Goal: Task Accomplishment & Management: Manage account settings

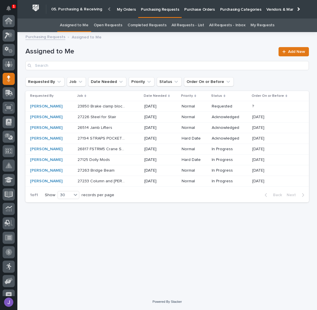
scroll to position [58, 0]
click at [143, 214] on div "Loading... Saving… Loading... Saving… Assigned to Me Add New Requested By Job D…" at bounding box center [167, 158] width 289 height 244
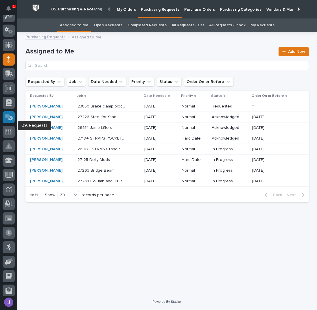
scroll to position [0, 0]
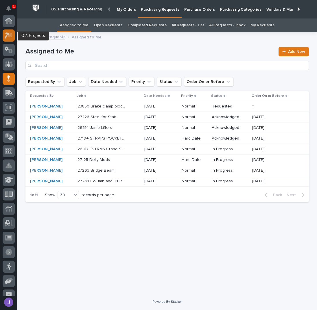
click at [7, 37] on icon at bounding box center [9, 35] width 8 height 7
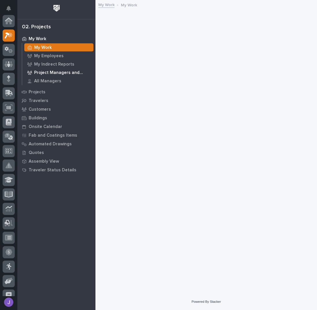
scroll to position [14, 0]
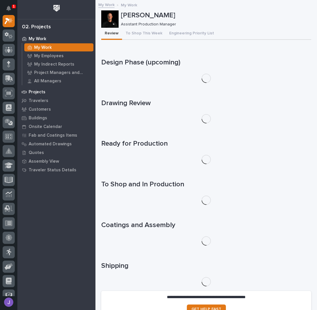
click at [41, 89] on div "Projects" at bounding box center [56, 92] width 75 height 8
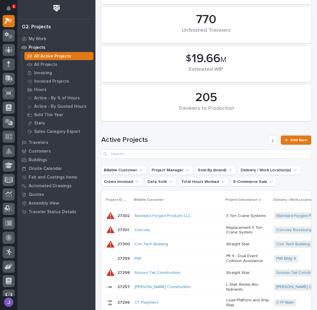
scroll to position [231, 0]
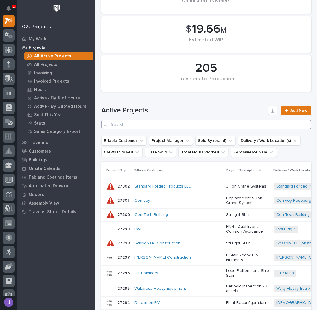
click at [128, 125] on input "Search" at bounding box center [206, 124] width 210 height 9
type input "26117"
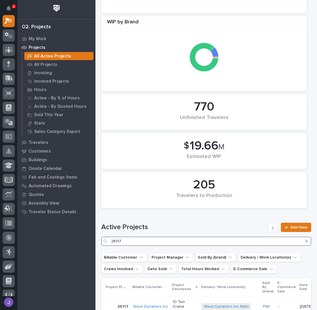
scroll to position [186, 0]
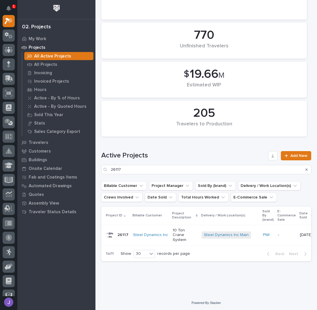
click at [175, 230] on p "10 Ton Crane System" at bounding box center [185, 235] width 24 height 14
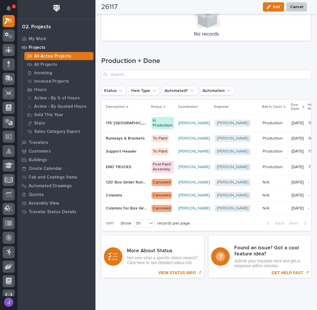
scroll to position [848, 0]
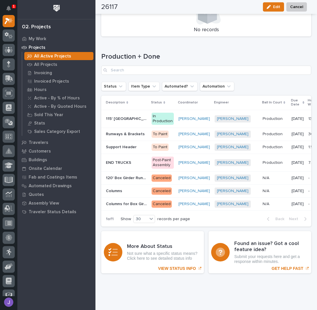
click at [123, 144] on p "Support Header" at bounding box center [122, 147] width 32 height 6
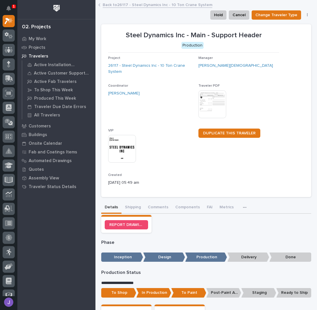
click at [110, 7] on link "Back to 26117 - Steel Dynamics Inc - 10 Ton Crane System" at bounding box center [158, 4] width 110 height 7
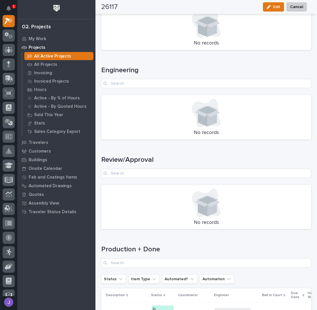
scroll to position [858, 0]
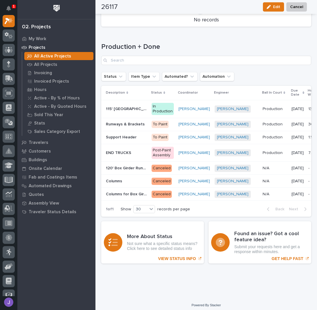
click at [119, 134] on p "Support Header" at bounding box center [122, 137] width 32 height 6
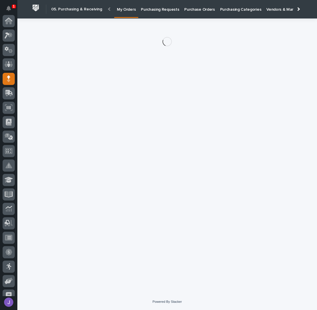
scroll to position [58, 0]
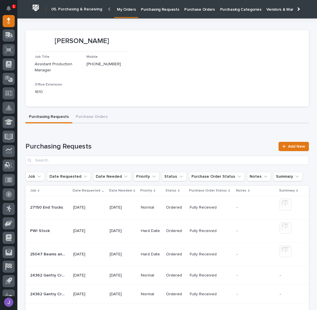
click at [168, 11] on p "Purchasing Requests" at bounding box center [160, 6] width 38 height 12
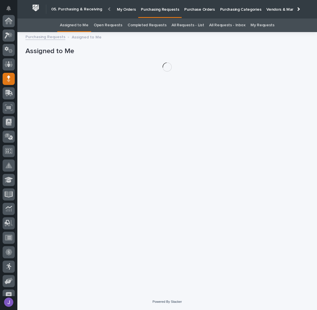
scroll to position [58, 0]
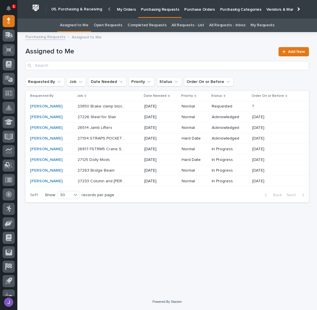
click at [191, 27] on link "All Requests - List" at bounding box center [188, 26] width 32 height 14
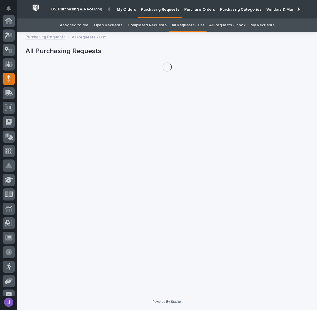
scroll to position [58, 0]
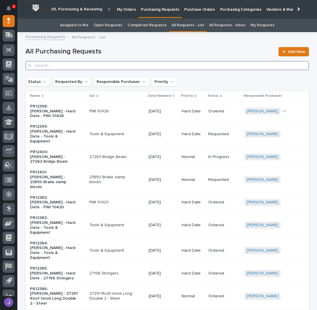
click at [94, 61] on input "Search" at bounding box center [166, 65] width 283 height 9
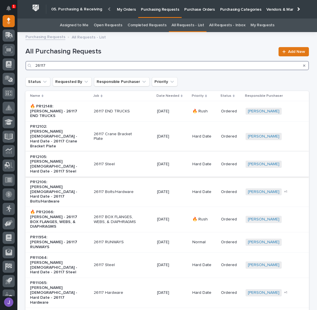
type input "26117"
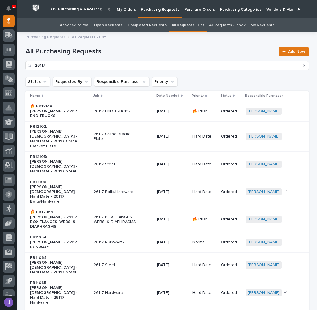
click at [139, 160] on div "26117 Steel" at bounding box center [123, 165] width 59 height 10
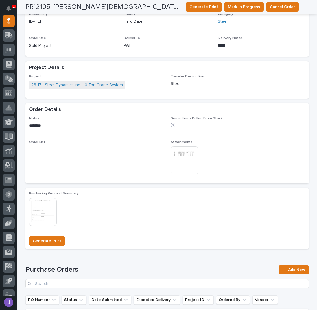
scroll to position [221, 0]
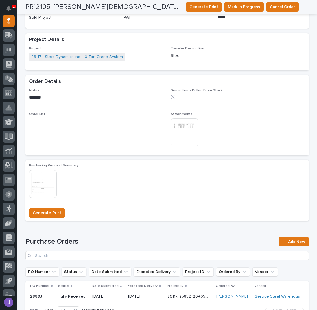
click at [185, 134] on img at bounding box center [185, 133] width 28 height 28
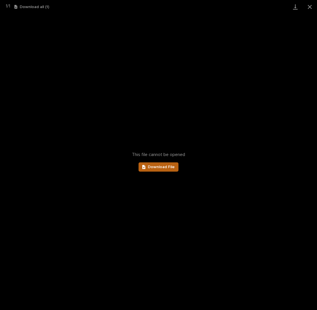
click at [156, 165] on span "Download File" at bounding box center [161, 167] width 27 height 4
click at [311, 5] on button "Close gallery" at bounding box center [310, 7] width 14 height 14
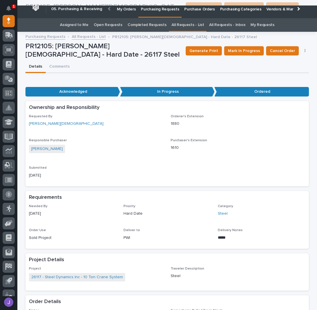
scroll to position [0, 0]
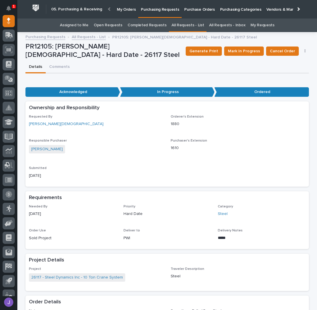
click at [78, 35] on link "All Requests - List" at bounding box center [89, 36] width 34 height 7
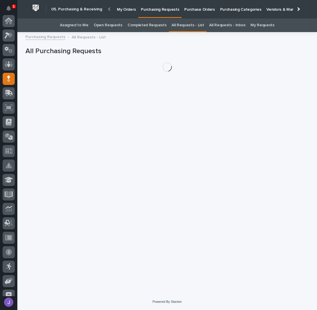
scroll to position [58, 0]
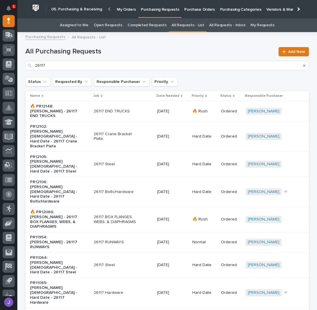
click at [139, 238] on div "26117 RUNWAYS" at bounding box center [123, 243] width 59 height 10
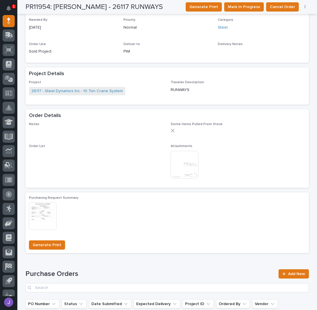
scroll to position [193, 0]
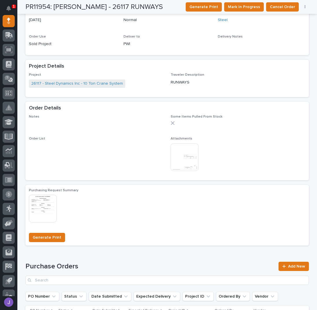
click at [192, 151] on img at bounding box center [185, 157] width 28 height 28
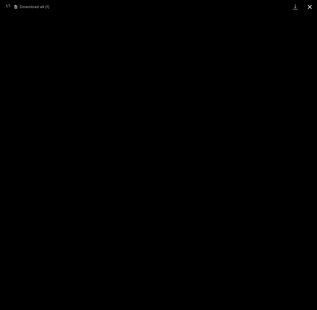
click at [312, 8] on button "Close gallery" at bounding box center [310, 7] width 14 height 14
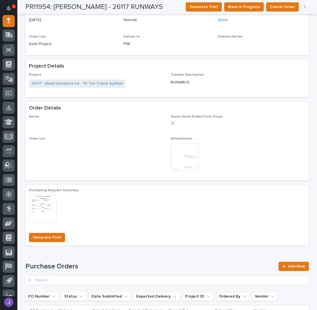
scroll to position [0, 0]
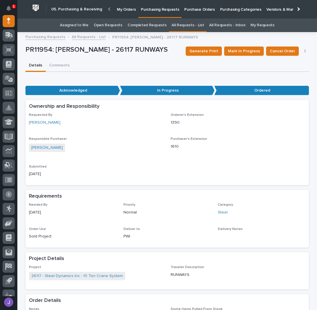
click at [80, 36] on link "All Requests - List" at bounding box center [89, 36] width 34 height 7
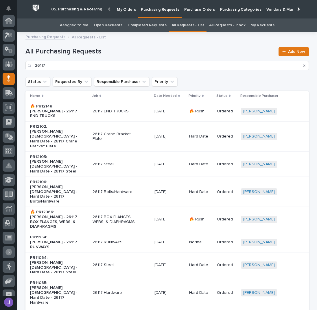
scroll to position [58, 0]
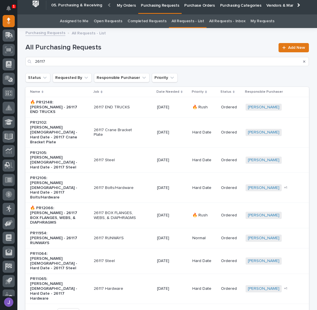
click at [130, 259] on p "26117 Steel" at bounding box center [118, 261] width 48 height 5
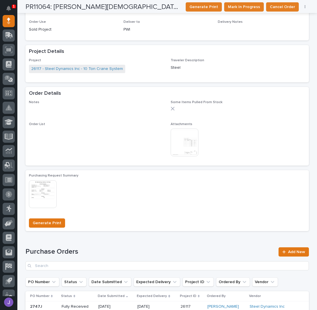
scroll to position [231, 0]
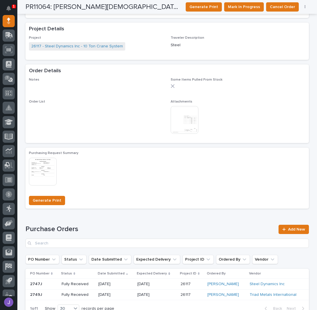
click at [188, 120] on img at bounding box center [185, 120] width 28 height 28
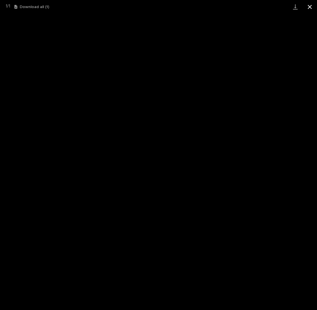
click at [308, 8] on button "Close gallery" at bounding box center [310, 7] width 14 height 14
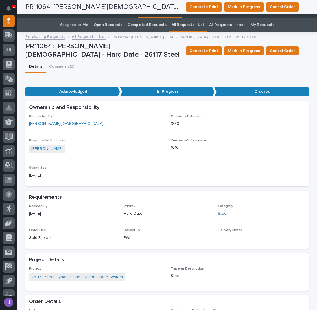
scroll to position [0, 0]
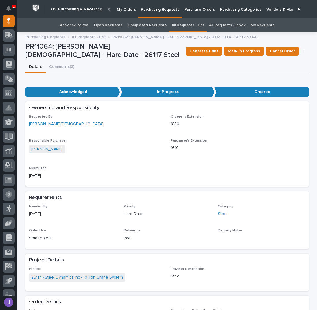
click at [95, 37] on link "All Requests - List" at bounding box center [89, 36] width 34 height 7
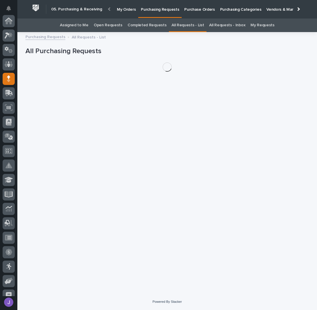
scroll to position [58, 0]
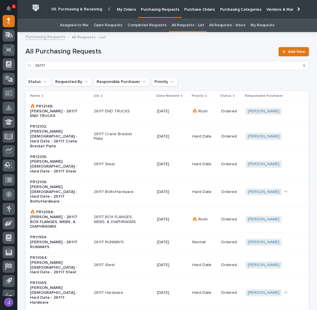
click at [126, 160] on div "26117 Steel" at bounding box center [123, 165] width 59 height 10
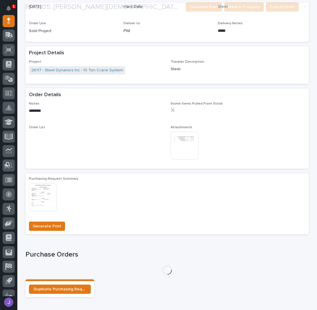
scroll to position [259, 0]
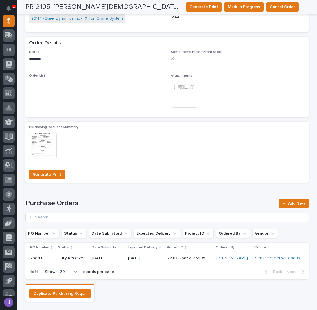
click at [187, 97] on img at bounding box center [185, 94] width 28 height 28
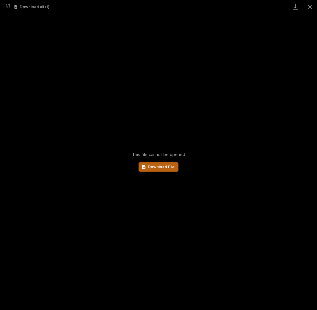
click at [160, 166] on span "Download File" at bounding box center [161, 167] width 27 height 4
click at [308, 8] on button "Close gallery" at bounding box center [310, 7] width 14 height 14
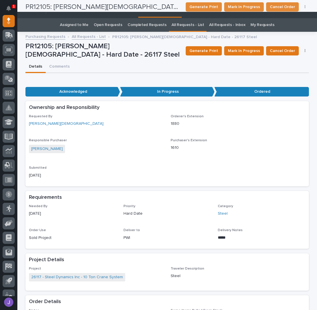
scroll to position [0, 0]
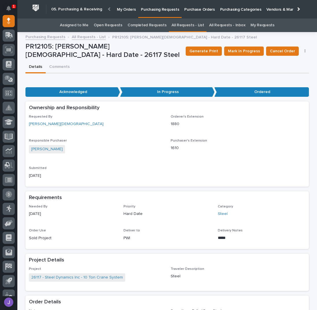
click at [80, 25] on link "Assigned to Me" at bounding box center [74, 26] width 29 height 14
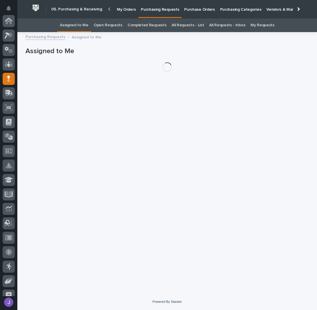
scroll to position [58, 0]
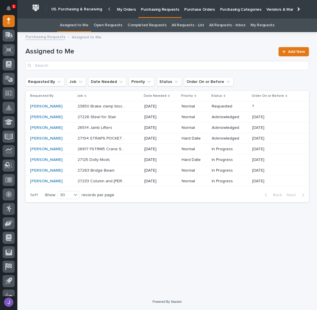
click at [203, 8] on p "Purchase Orders" at bounding box center [199, 6] width 30 height 12
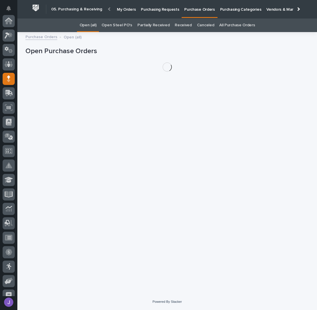
scroll to position [58, 0]
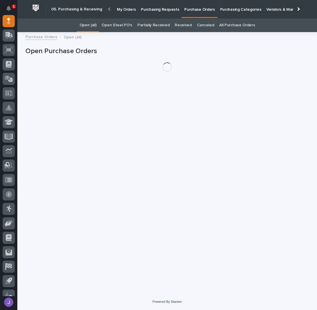
click at [116, 23] on link "Open Steel PO's" at bounding box center [117, 26] width 30 height 14
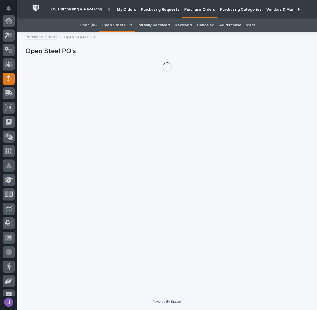
scroll to position [58, 0]
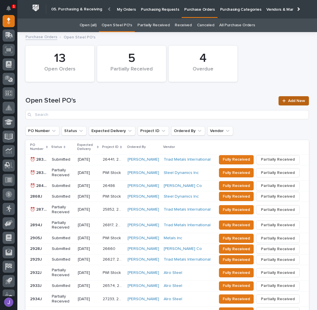
click at [296, 103] on link "Add New" at bounding box center [294, 100] width 30 height 9
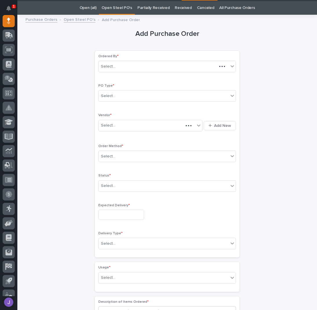
scroll to position [18, 0]
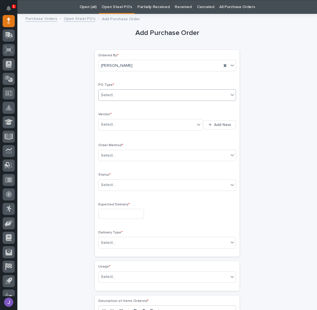
click at [123, 93] on div "Select..." at bounding box center [164, 96] width 130 height 10
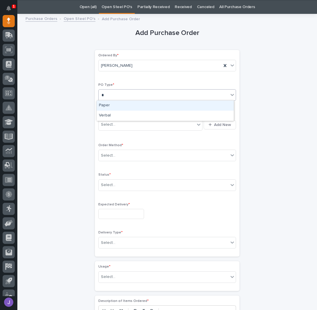
type input "*"
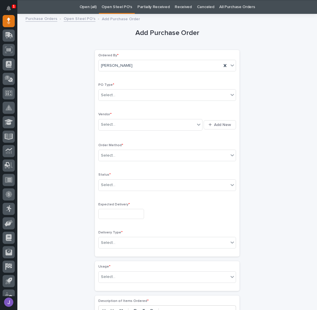
click at [73, 93] on div "Add Purchase Order Loading... Saving… Loading... Saving… Loading... Saving… Ord…" at bounding box center [166, 254] width 283 height 474
click at [121, 97] on div "Select..." at bounding box center [164, 96] width 130 height 10
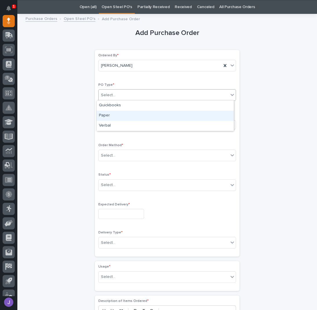
click at [106, 116] on div "Paper" at bounding box center [165, 116] width 137 height 10
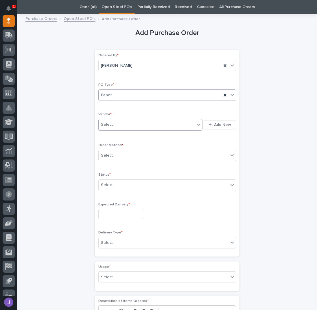
click at [109, 124] on div "Select..." at bounding box center [108, 125] width 14 height 6
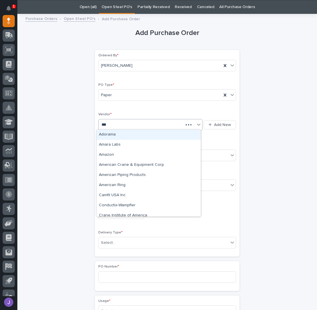
type input "****"
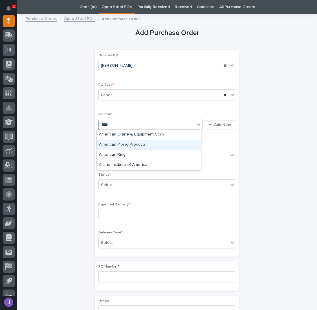
click at [108, 143] on div "American Piping Products" at bounding box center [149, 145] width 104 height 10
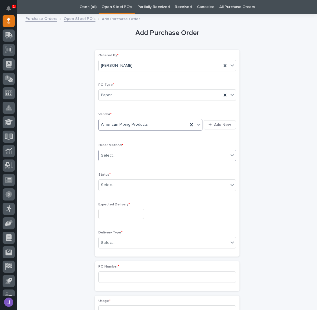
click at [109, 156] on div "Select..." at bounding box center [108, 156] width 14 height 6
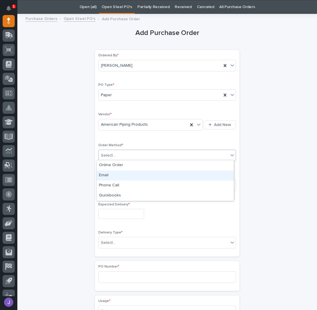
click at [107, 176] on div "Email" at bounding box center [165, 176] width 137 height 10
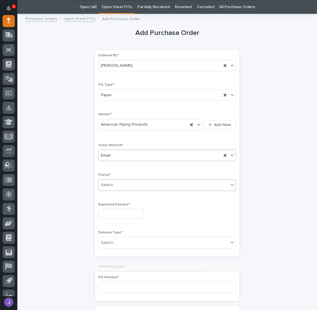
drag, startPoint x: 109, startPoint y: 185, endPoint x: 112, endPoint y: 189, distance: 4.9
click at [109, 185] on div "Select..." at bounding box center [108, 185] width 14 height 6
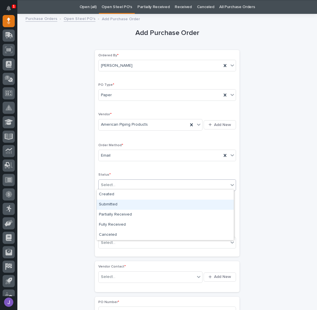
click at [115, 205] on div "Submitted" at bounding box center [165, 205] width 137 height 10
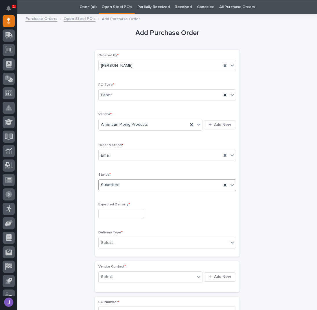
click at [113, 212] on input "text" at bounding box center [121, 214] width 46 height 10
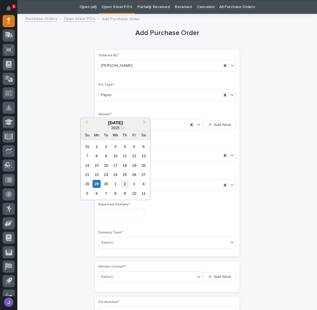
click at [126, 185] on div "2" at bounding box center [125, 184] width 8 height 8
type input "**********"
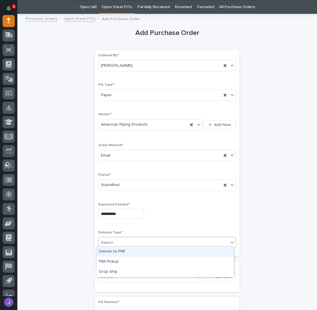
click at [122, 244] on div "Select..." at bounding box center [164, 243] width 130 height 10
click at [115, 254] on div "Deliver to PWI" at bounding box center [165, 252] width 137 height 10
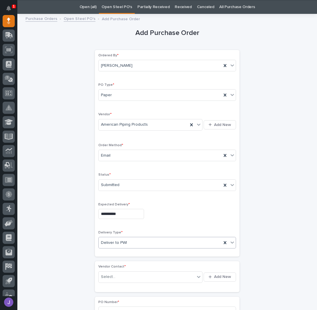
click at [110, 275] on div "Select..." at bounding box center [108, 277] width 14 height 6
type input "*"
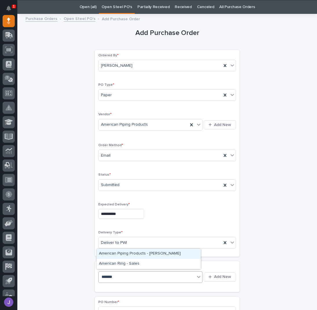
type input "********"
click at [108, 253] on div "American Piping Products - [PERSON_NAME]" at bounding box center [149, 254] width 104 height 10
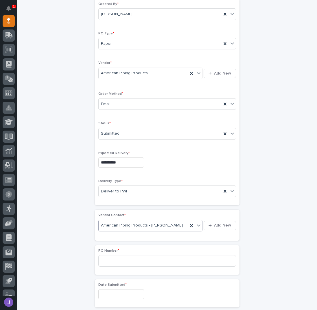
scroll to position [95, 0]
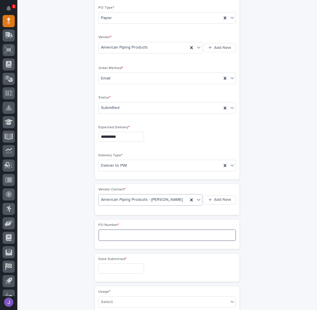
click at [108, 237] on input at bounding box center [167, 236] width 138 height 12
type input "2935J"
click at [39, 197] on div "**********" at bounding box center [166, 245] width 283 height 610
click at [108, 270] on input "text" at bounding box center [121, 269] width 46 height 10
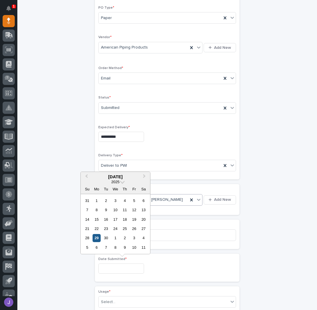
click at [95, 241] on div "29" at bounding box center [97, 238] width 8 height 8
type input "**********"
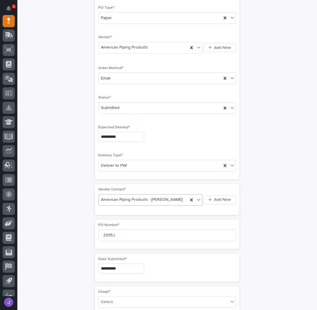
click at [59, 246] on div "**********" at bounding box center [166, 245] width 283 height 610
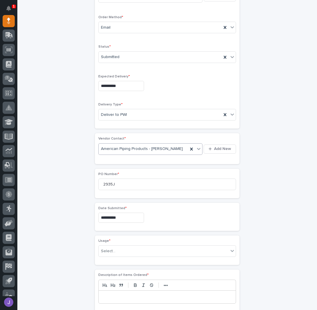
scroll to position [172, 0]
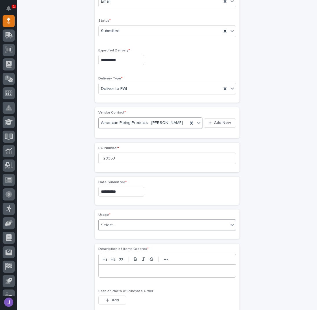
click at [115, 223] on div "Select..." at bounding box center [164, 226] width 130 height 10
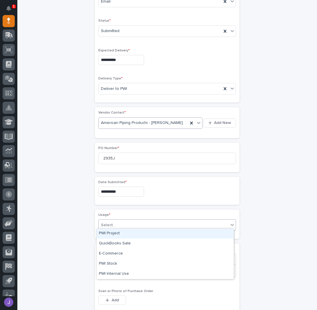
click at [110, 237] on div "PWI Project" at bounding box center [165, 234] width 137 height 10
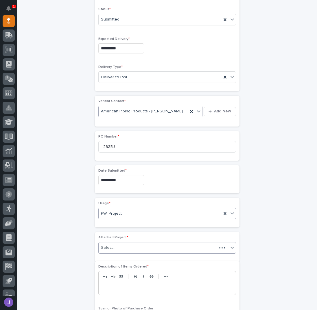
scroll to position [189, 0]
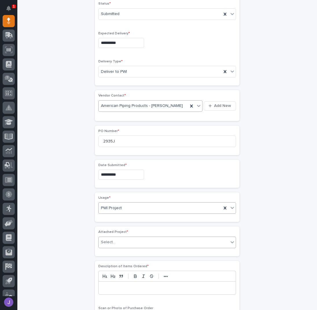
click at [112, 240] on div "Select..." at bounding box center [108, 243] width 14 height 6
type input "*****"
click at [119, 286] on p at bounding box center [167, 289] width 128 height 6
drag, startPoint x: 30, startPoint y: 250, endPoint x: 35, endPoint y: 248, distance: 5.5
click at [31, 250] on div "**********" at bounding box center [166, 168] width 283 height 644
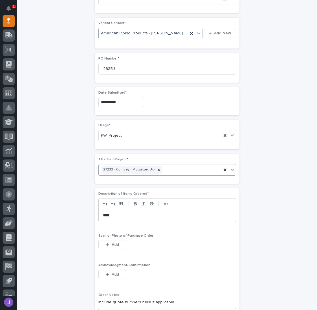
scroll to position [344, 0]
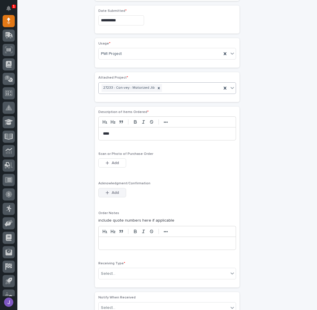
click at [107, 191] on icon "button" at bounding box center [107, 193] width 3 height 4
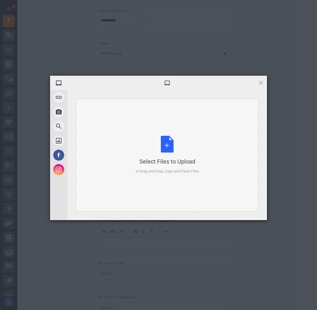
click at [167, 142] on div "Select Files to Upload or Drag and Drop, Copy and Paste Files" at bounding box center [167, 155] width 63 height 38
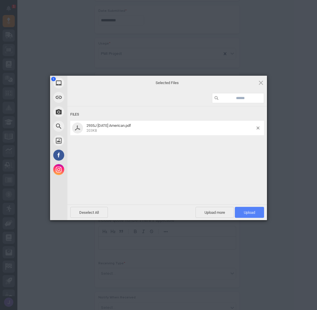
click at [254, 218] on span "Upload 1" at bounding box center [249, 212] width 29 height 11
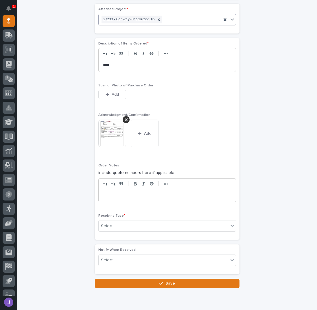
scroll to position [432, 0]
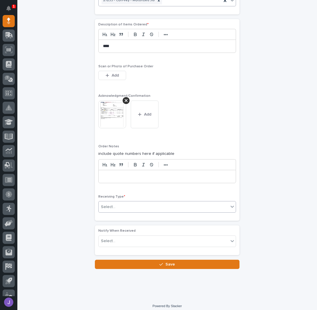
click at [119, 205] on div "Select..." at bounding box center [164, 207] width 130 height 10
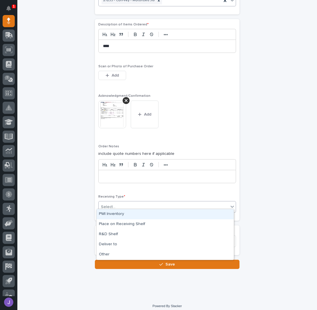
click at [118, 212] on div "PWI Inventory" at bounding box center [165, 214] width 137 height 10
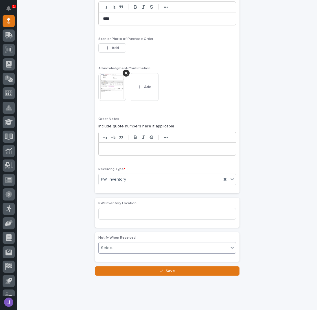
scroll to position [466, 0]
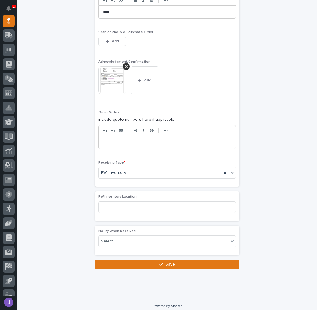
click at [150, 260] on button "Save" at bounding box center [167, 264] width 145 height 9
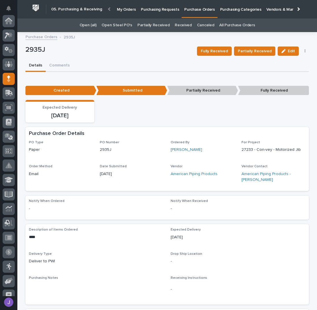
scroll to position [58, 0]
click at [172, 10] on p "Purchasing Requests" at bounding box center [160, 6] width 38 height 12
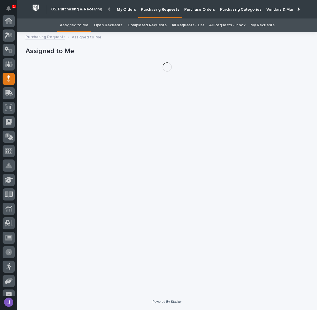
scroll to position [58, 0]
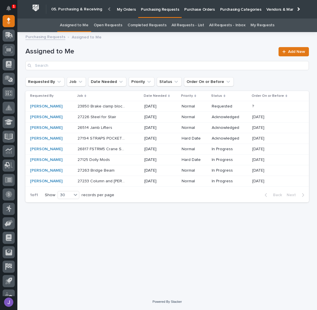
click at [143, 48] on h1 "Assigned to Me" at bounding box center [150, 51] width 250 height 8
click at [132, 106] on div "23850 Brake clamp blocks 23850 Brake clamp blocks" at bounding box center [109, 107] width 62 height 10
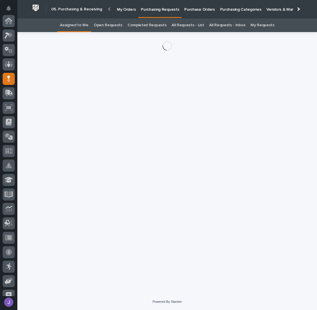
scroll to position [58, 0]
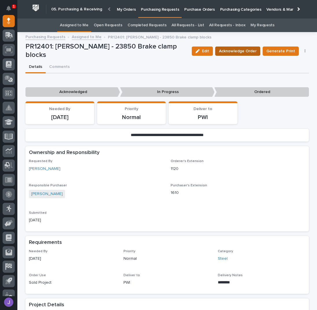
click at [223, 52] on span "Acknowledge Order" at bounding box center [238, 51] width 38 height 7
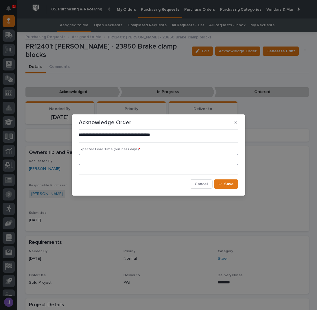
click at [114, 159] on input at bounding box center [159, 160] width 160 height 12
type input "0"
click at [225, 186] on span "Save" at bounding box center [229, 184] width 10 height 5
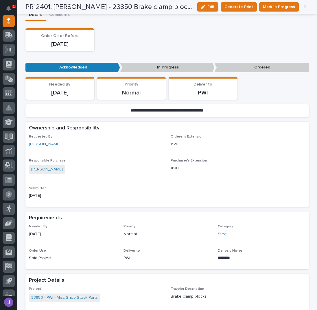
scroll to position [0, 0]
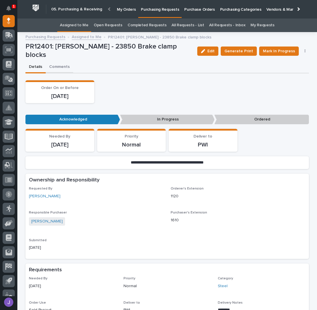
click at [61, 66] on button "Comments" at bounding box center [59, 67] width 27 height 12
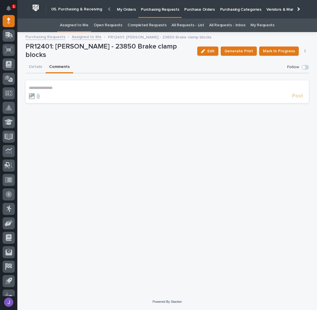
click at [62, 89] on form "**********" at bounding box center [167, 93] width 277 height 14
drag, startPoint x: 63, startPoint y: 84, endPoint x: 66, endPoint y: 84, distance: 3.2
click at [64, 86] on p "**********" at bounding box center [167, 88] width 277 height 5
click at [77, 82] on section "**********" at bounding box center [166, 91] width 283 height 23
click at [55, 86] on p "**********" at bounding box center [167, 88] width 277 height 5
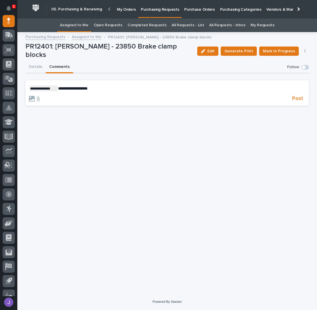
drag, startPoint x: 299, startPoint y: 97, endPoint x: 299, endPoint y: 101, distance: 4.1
click at [300, 97] on span "Post" at bounding box center [297, 98] width 11 height 7
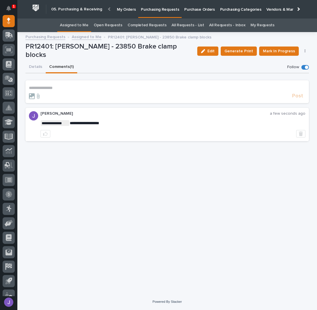
click at [74, 22] on link "Assigned to Me" at bounding box center [74, 26] width 29 height 14
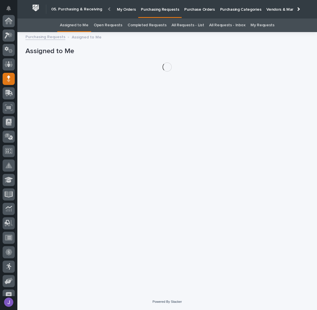
scroll to position [58, 0]
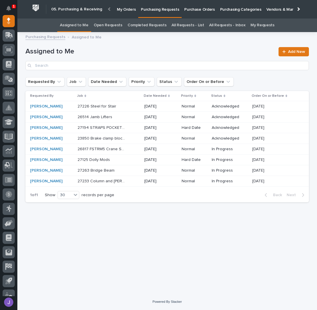
click at [126, 107] on p at bounding box center [102, 106] width 48 height 5
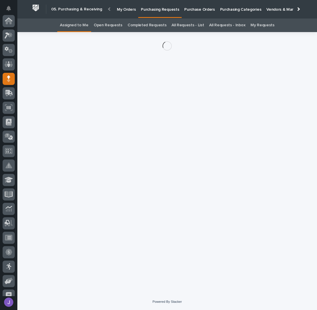
scroll to position [58, 0]
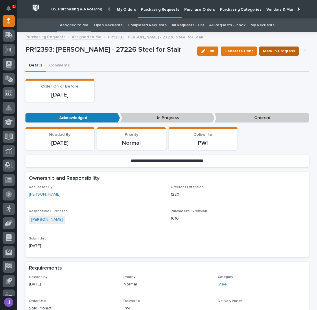
click at [268, 49] on span "Mark In Progress" at bounding box center [279, 51] width 32 height 7
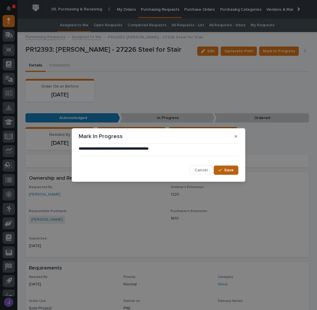
click at [225, 168] on span "Save" at bounding box center [229, 170] width 10 height 5
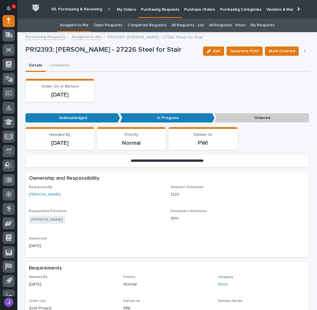
click at [281, 49] on span "Mark Ordered" at bounding box center [282, 51] width 26 height 7
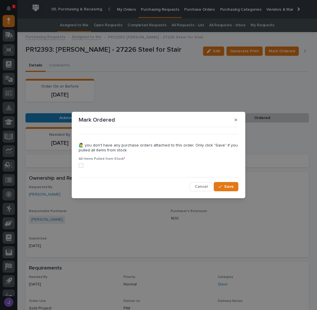
click at [80, 167] on span at bounding box center [81, 165] width 5 height 5
click at [219, 191] on button "Save" at bounding box center [226, 186] width 25 height 9
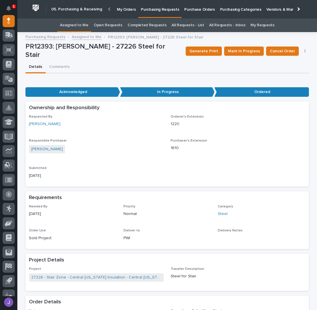
click at [79, 26] on link "Assigned to Me" at bounding box center [74, 26] width 29 height 14
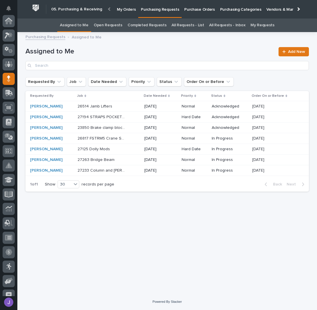
scroll to position [58, 0]
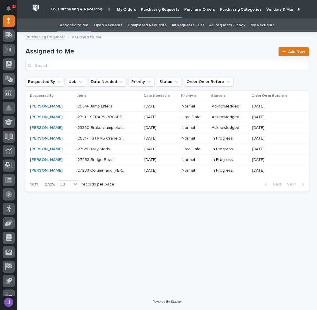
click at [137, 118] on div "27194 STRAPS POCKETS & POSTS 27194 STRAPS POCKETS & POSTS" at bounding box center [109, 118] width 62 height 10
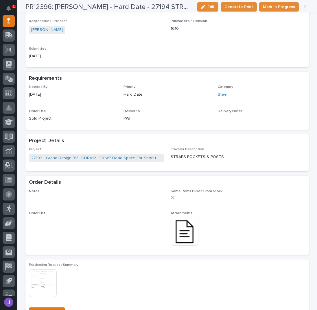
scroll to position [193, 0]
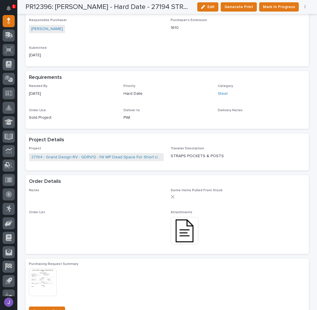
click at [185, 233] on img at bounding box center [185, 231] width 28 height 28
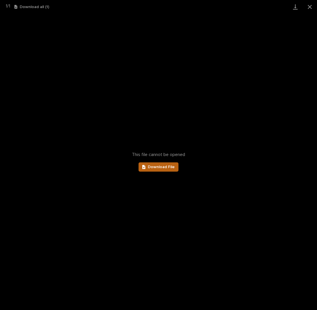
click at [178, 170] on div "This file cannot be opened Download File" at bounding box center [158, 162] width 317 height 297
click at [174, 167] on span "Download File" at bounding box center [161, 167] width 27 height 4
click at [312, 5] on button "Close gallery" at bounding box center [310, 7] width 14 height 14
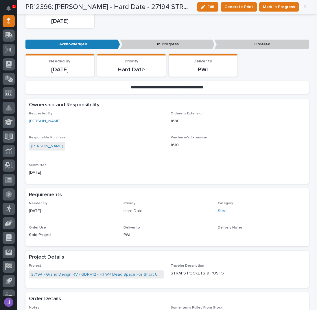
scroll to position [0, 0]
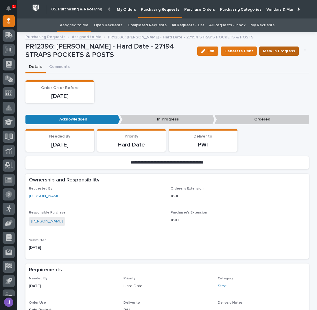
click at [271, 51] on span "Mark In Progress" at bounding box center [279, 51] width 32 height 7
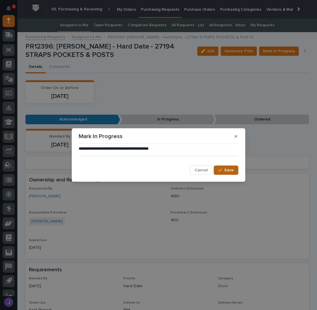
click at [228, 169] on span "Save" at bounding box center [229, 170] width 10 height 5
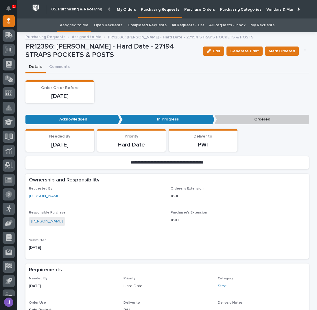
click at [85, 23] on link "Assigned to Me" at bounding box center [74, 26] width 29 height 14
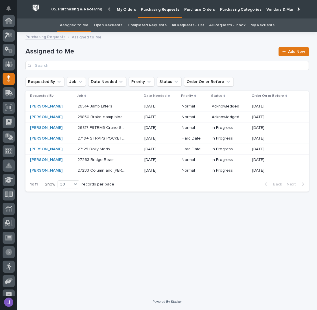
scroll to position [58, 0]
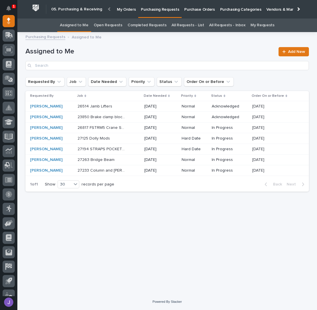
click at [135, 172] on div "27233 Column and [PERSON_NAME] 27233 Column and [PERSON_NAME]" at bounding box center [109, 171] width 62 height 10
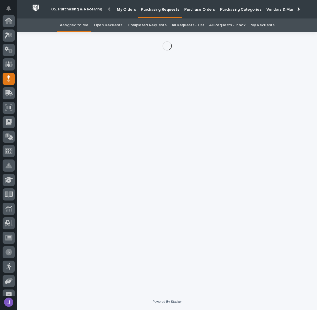
scroll to position [58, 0]
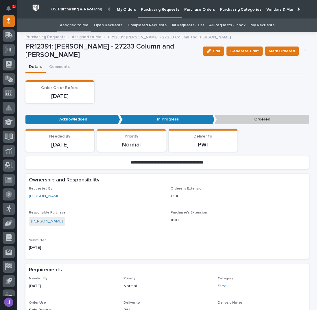
click at [305, 50] on icon "button" at bounding box center [305, 50] width 1 height 3
click at [297, 72] on span "Edit Linked PO's" at bounding box center [287, 72] width 30 height 7
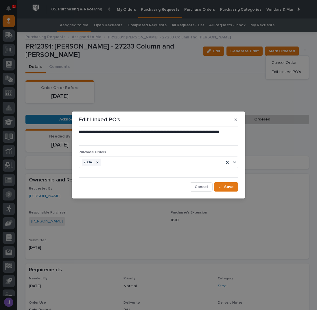
click at [142, 160] on div "2934J" at bounding box center [151, 163] width 145 height 10
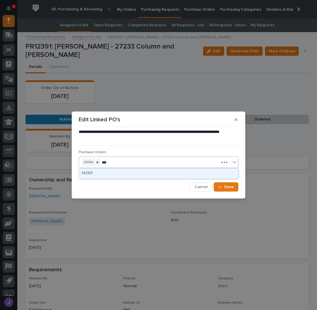
type input "****"
click at [97, 172] on div "2935J" at bounding box center [158, 174] width 159 height 10
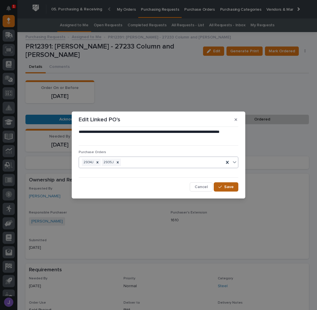
click at [219, 186] on icon "button" at bounding box center [219, 187] width 3 height 4
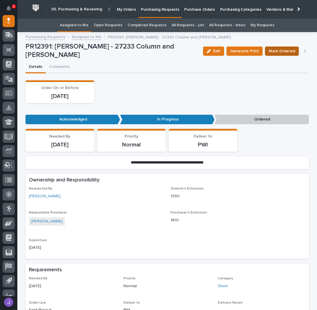
click at [282, 48] on span "Mark Ordered" at bounding box center [282, 51] width 26 height 7
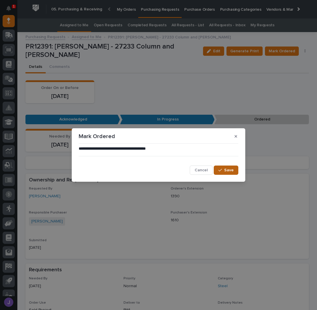
click at [223, 169] on div "button" at bounding box center [221, 170] width 6 height 4
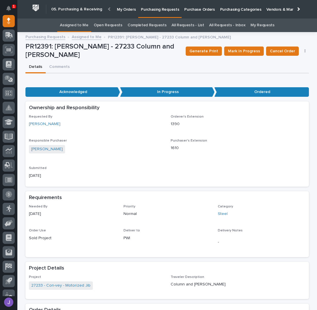
click at [79, 24] on link "Assigned to Me" at bounding box center [74, 26] width 29 height 14
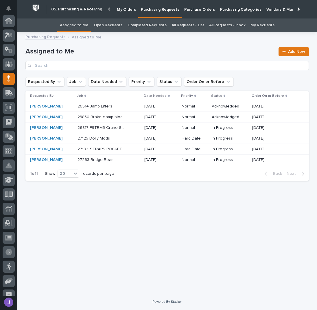
scroll to position [58, 0]
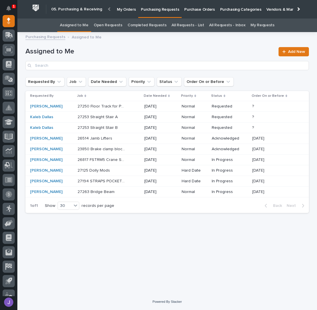
click at [127, 118] on div "27253 Straight Stair A 27253 Straight Stair A" at bounding box center [109, 118] width 62 height 10
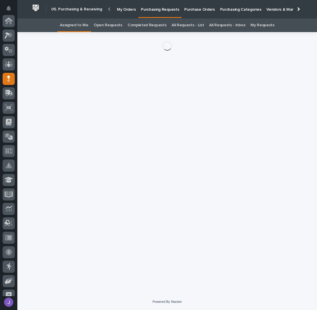
scroll to position [58, 0]
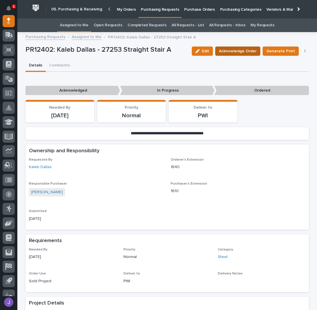
click at [243, 50] on span "Acknowledge Order" at bounding box center [238, 51] width 38 height 7
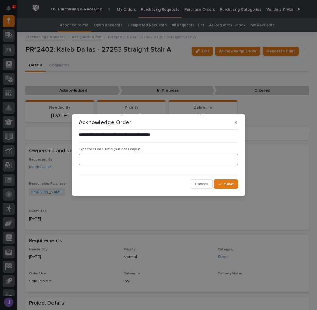
click at [114, 158] on input at bounding box center [159, 160] width 160 height 12
type input "0"
click at [227, 185] on span "Save" at bounding box center [229, 184] width 10 height 5
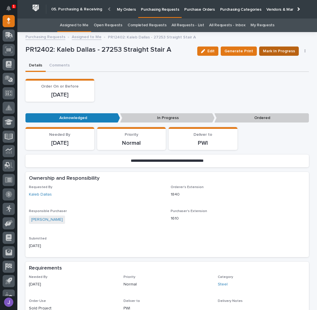
click at [275, 48] on span "Mark In Progress" at bounding box center [279, 51] width 32 height 7
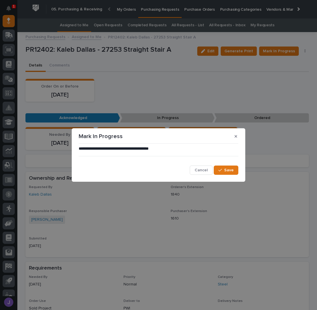
click at [225, 165] on div "**********" at bounding box center [159, 160] width 160 height 29
click at [225, 169] on span "Save" at bounding box center [229, 170] width 10 height 5
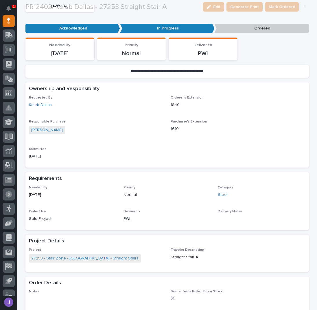
scroll to position [154, 0]
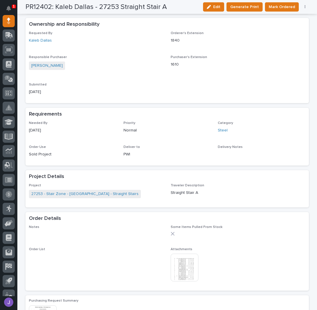
click at [190, 268] on img at bounding box center [185, 268] width 28 height 28
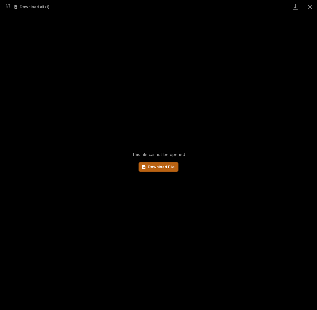
click at [166, 170] on link "Download File" at bounding box center [159, 167] width 40 height 9
click at [307, 9] on button "Close gallery" at bounding box center [310, 7] width 14 height 14
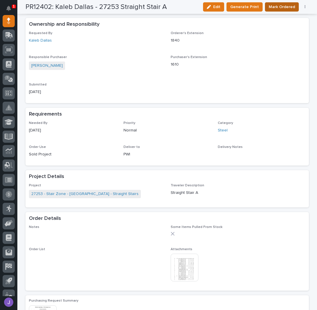
click at [278, 9] on span "Mark Ordered" at bounding box center [282, 6] width 26 height 7
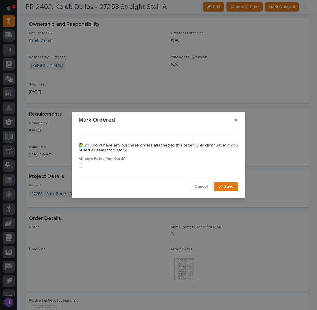
drag, startPoint x: 80, startPoint y: 165, endPoint x: 104, endPoint y: 167, distance: 23.8
click at [81, 166] on span at bounding box center [81, 165] width 5 height 5
click at [229, 188] on span "Save" at bounding box center [229, 186] width 10 height 5
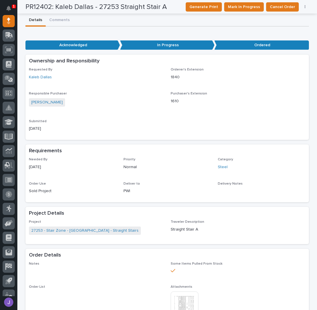
scroll to position [0, 0]
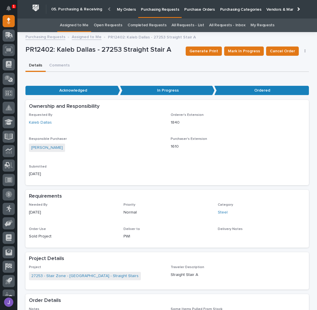
click at [85, 23] on link "Assigned to Me" at bounding box center [74, 26] width 29 height 14
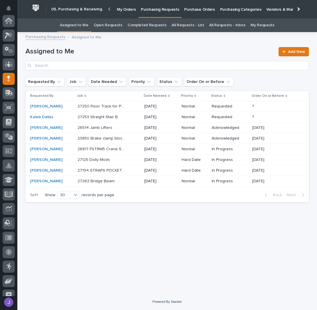
scroll to position [58, 0]
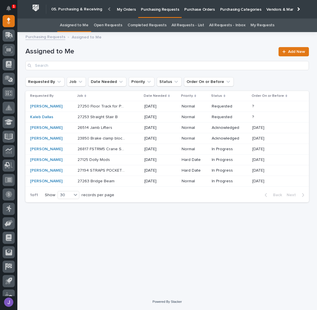
click at [74, 119] on td "Kaleb Dallas" at bounding box center [50, 117] width 50 height 11
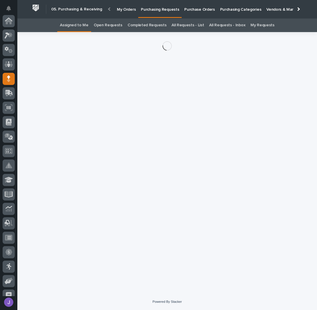
scroll to position [58, 0]
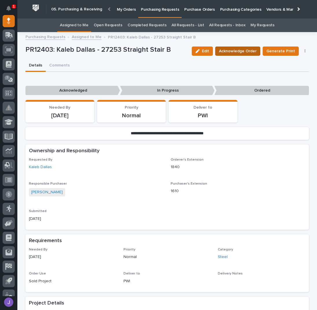
click at [246, 49] on span "Acknowledge Order" at bounding box center [238, 51] width 38 height 7
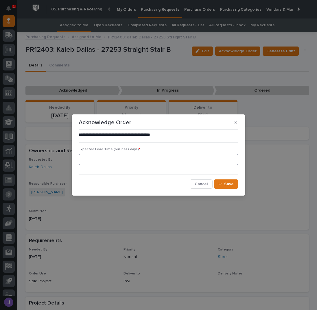
click at [134, 157] on input at bounding box center [159, 160] width 160 height 12
type input "0"
click at [228, 187] on button "Save" at bounding box center [226, 184] width 25 height 9
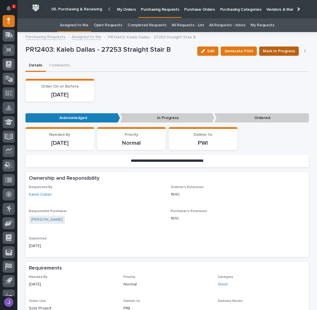
click at [264, 49] on span "Mark In Progress" at bounding box center [279, 51] width 32 height 7
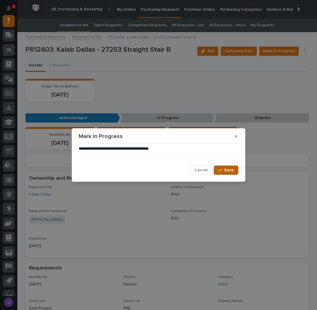
click at [228, 172] on span "Save" at bounding box center [229, 170] width 10 height 5
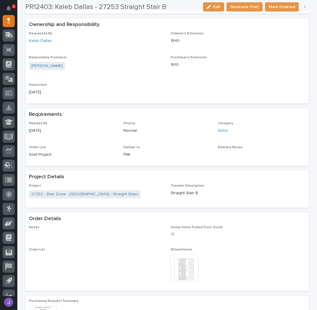
scroll to position [154, 0]
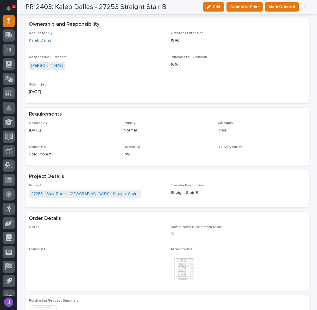
click at [185, 278] on img at bounding box center [185, 268] width 28 height 28
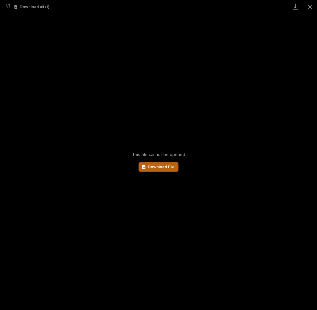
click at [167, 168] on span "Download File" at bounding box center [161, 167] width 27 height 4
click at [307, 8] on button "Close gallery" at bounding box center [310, 7] width 14 height 14
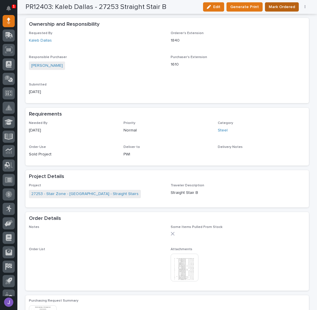
click at [272, 9] on span "Mark Ordered" at bounding box center [282, 6] width 26 height 7
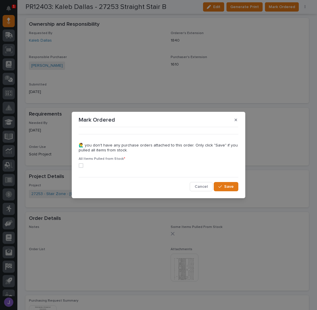
click at [80, 163] on span at bounding box center [81, 165] width 5 height 5
click at [233, 189] on span "Save" at bounding box center [229, 186] width 10 height 5
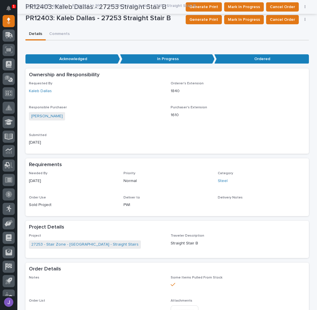
scroll to position [0, 0]
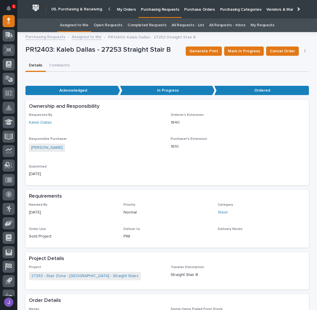
click at [80, 26] on link "Assigned to Me" at bounding box center [74, 26] width 29 height 14
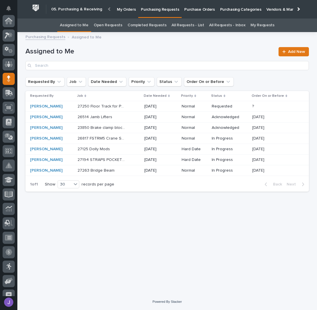
scroll to position [58, 0]
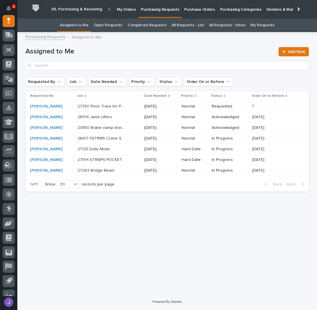
click at [131, 110] on div "27250 Floor Track for Paint Repair Area - Steel 27250 Floor Track for Paint Rep…" at bounding box center [109, 107] width 62 height 10
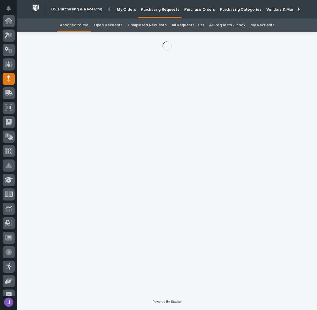
scroll to position [58, 0]
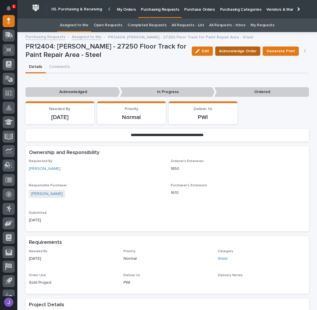
click at [255, 54] on span "Acknowledge Order" at bounding box center [238, 51] width 38 height 7
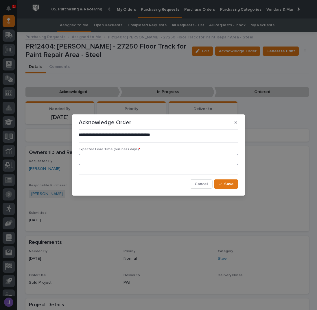
click at [88, 156] on input at bounding box center [159, 160] width 160 height 12
type input "0"
click at [235, 187] on button "Save" at bounding box center [226, 184] width 25 height 9
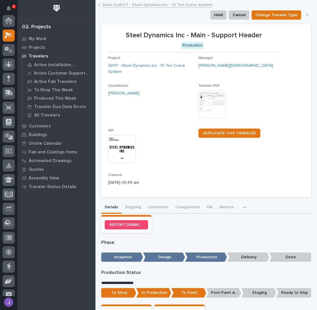
scroll to position [14, 0]
click at [37, 47] on p "Projects" at bounding box center [37, 47] width 17 height 5
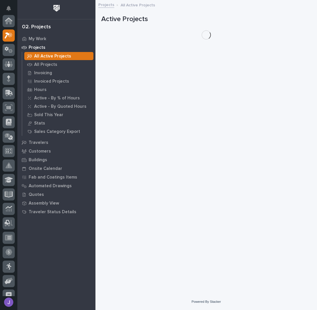
scroll to position [14, 0]
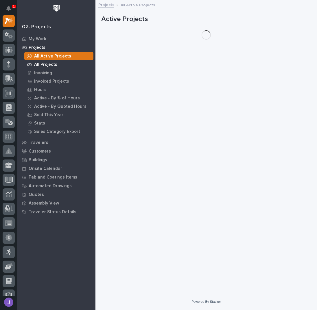
click at [43, 67] on p "All Projects" at bounding box center [45, 64] width 23 height 5
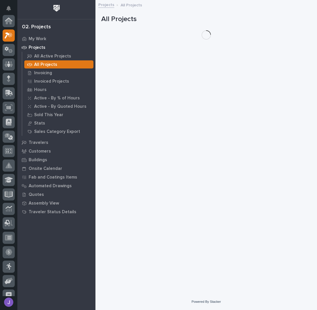
scroll to position [14, 0]
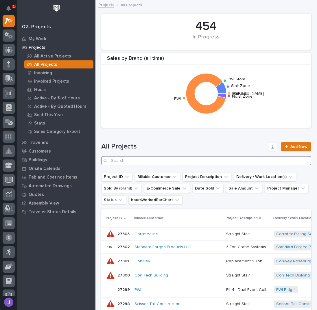
click at [131, 160] on input "Search" at bounding box center [206, 160] width 210 height 9
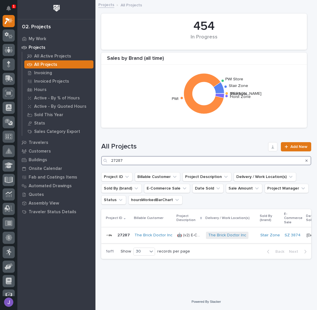
type input "27287"
click at [186, 238] on p "🤖 (v2) E-Commerce Order with Fab Item" at bounding box center [189, 235] width 25 height 6
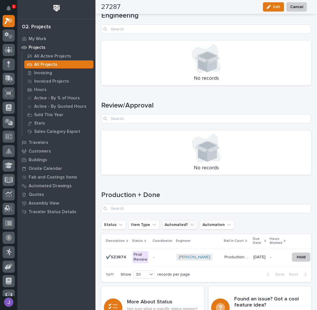
scroll to position [733, 0]
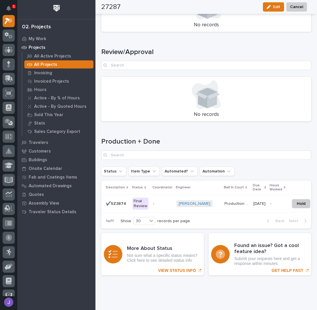
click at [143, 203] on div "Final Review" at bounding box center [140, 204] width 16 height 12
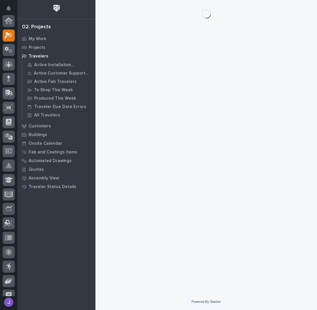
scroll to position [14, 0]
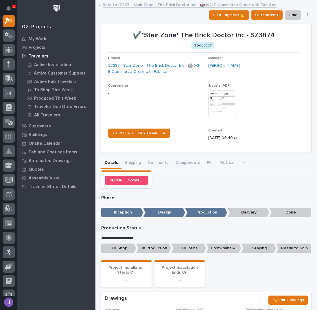
click at [122, 246] on p "To Shop" at bounding box center [118, 249] width 35 height 10
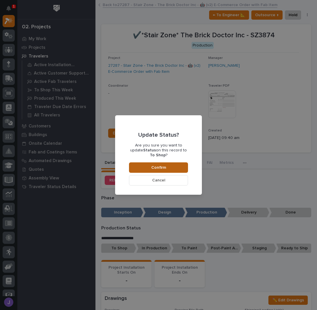
click at [169, 168] on button "Confirm" at bounding box center [158, 168] width 59 height 10
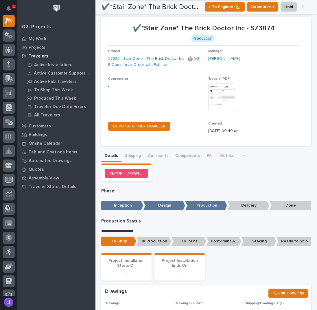
scroll to position [0, 0]
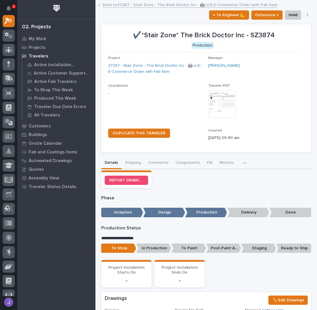
click at [121, 4] on link "Back to 27287 - Stair Zone - The Brick Doctor Inc - 🤖 (v2) E-Commerce Order wit…" at bounding box center [190, 4] width 175 height 7
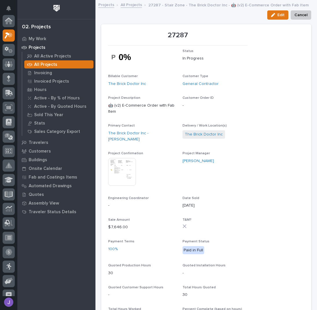
scroll to position [14, 0]
click at [132, 5] on link "All Projects" at bounding box center [131, 4] width 21 height 7
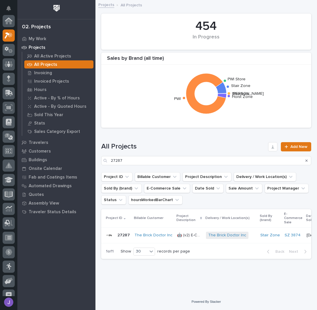
scroll to position [14, 0]
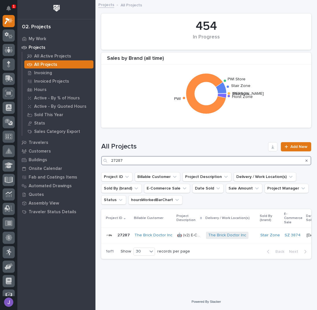
click at [132, 163] on input "27287" at bounding box center [206, 160] width 210 height 9
type input "26838"
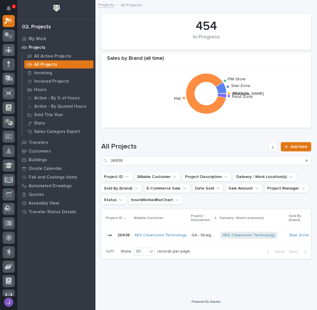
click at [200, 235] on p "GA - Straight Stair" at bounding box center [203, 235] width 25 height 6
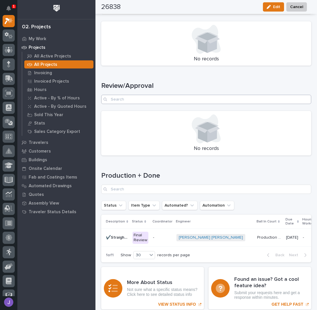
scroll to position [744, 0]
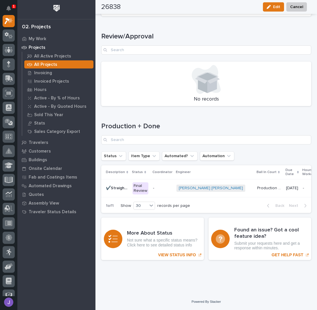
click at [141, 187] on div "Final Review" at bounding box center [140, 189] width 16 height 12
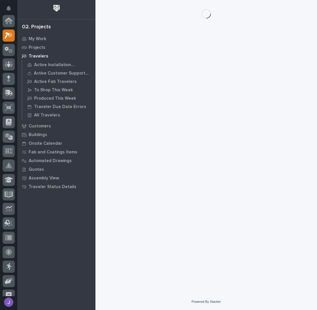
scroll to position [14, 0]
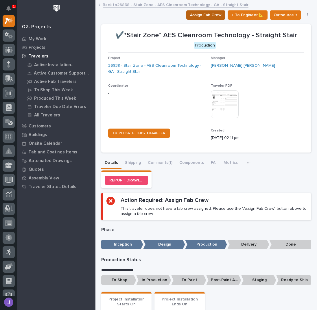
click at [204, 13] on span "Assign Fab Crew" at bounding box center [206, 15] width 32 height 7
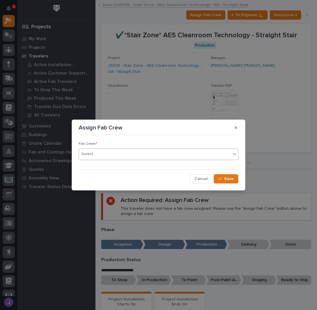
click at [119, 153] on div "Select..." at bounding box center [155, 155] width 152 height 10
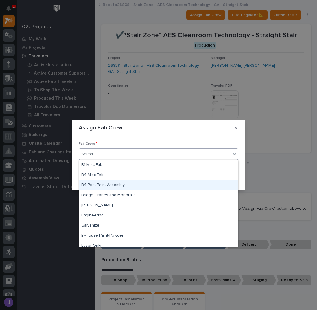
scroll to position [136, 0]
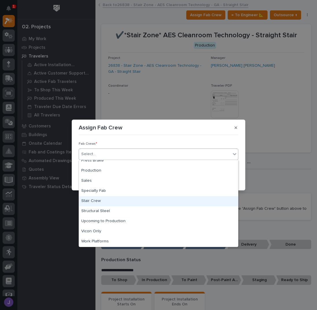
click at [96, 202] on div "Stair Crew" at bounding box center [158, 201] width 159 height 10
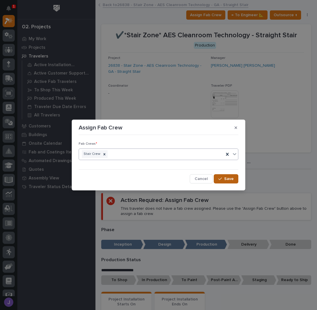
click at [229, 178] on span "Save" at bounding box center [229, 178] width 10 height 5
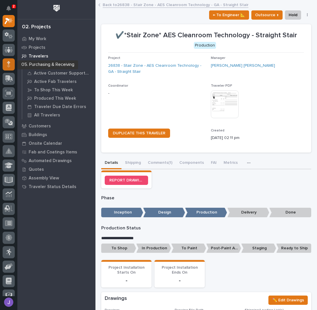
click at [11, 64] on div at bounding box center [9, 64] width 12 height 12
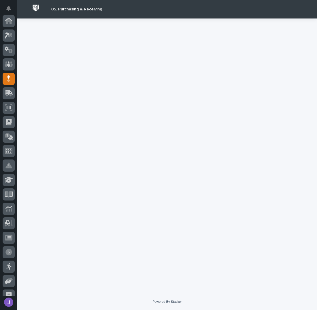
scroll to position [58, 0]
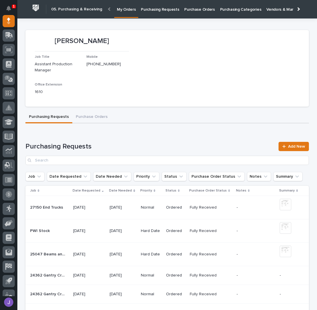
click at [146, 11] on p "Purchasing Requests" at bounding box center [160, 6] width 38 height 12
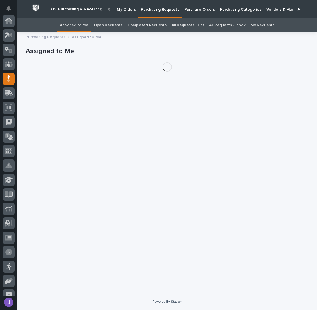
scroll to position [58, 0]
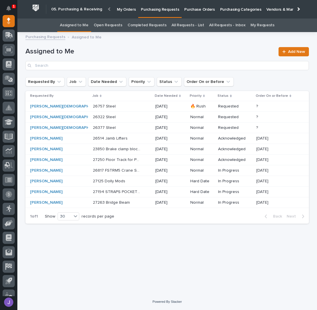
click at [119, 108] on p at bounding box center [117, 106] width 48 height 5
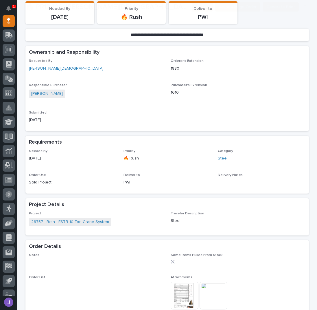
scroll to position [154, 0]
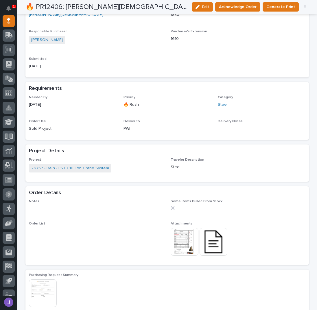
click at [180, 235] on img at bounding box center [185, 242] width 28 height 28
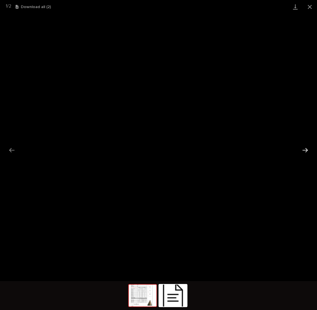
click at [307, 148] on button "Next slide" at bounding box center [305, 150] width 12 height 11
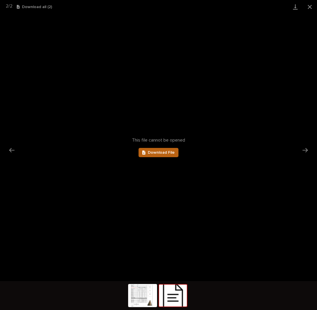
click at [164, 151] on span "Download File" at bounding box center [161, 153] width 27 height 4
click at [312, 8] on button "Close gallery" at bounding box center [310, 7] width 14 height 14
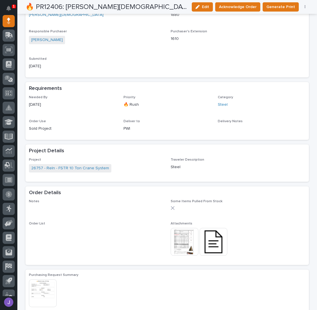
click at [233, 12] on div "🔥 PR12406: Zach Gay - 26757 Steel Edit Acknowledge Order Generate Print Cancel …" at bounding box center [166, 7] width 283 height 14
click at [233, 8] on span "Acknowledge Order" at bounding box center [238, 6] width 38 height 7
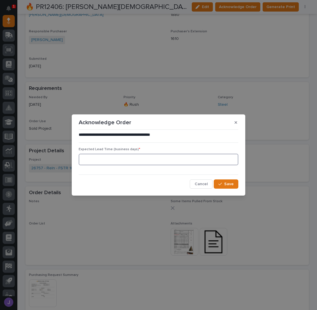
click at [120, 161] on input at bounding box center [159, 160] width 160 height 12
type input "1"
click at [226, 182] on span "Save" at bounding box center [229, 184] width 10 height 5
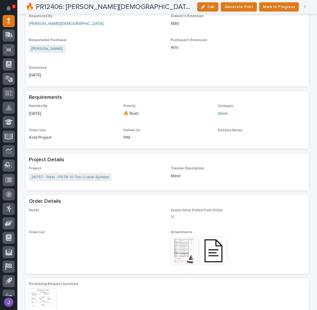
scroll to position [207, 0]
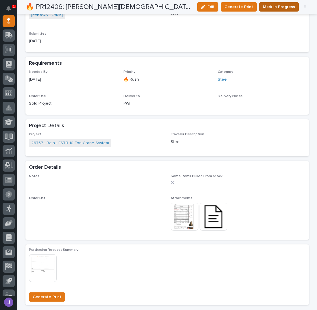
click at [275, 5] on span "Mark In Progress" at bounding box center [279, 6] width 32 height 7
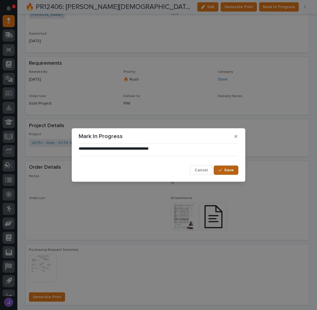
click at [226, 168] on span "Save" at bounding box center [229, 170] width 10 height 5
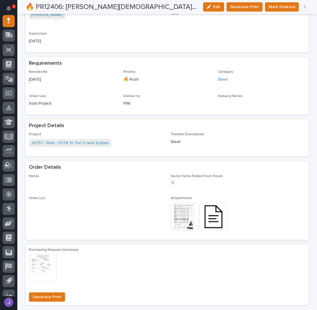
scroll to position [91, 0]
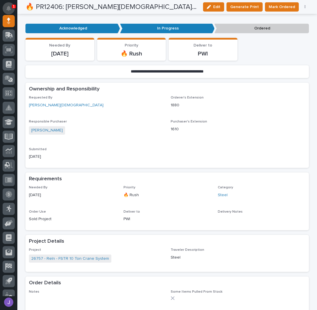
click at [9, 7] on icon "Notifications" at bounding box center [8, 8] width 5 height 5
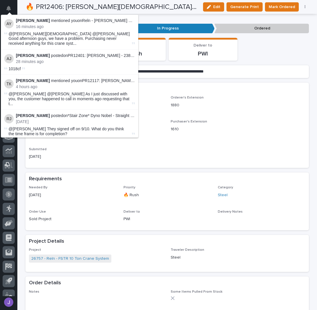
click at [233, 98] on div "Orderer's Extension 1880" at bounding box center [238, 104] width 135 height 17
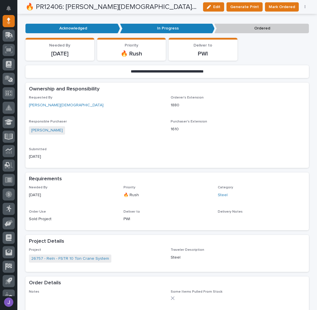
scroll to position [0, 0]
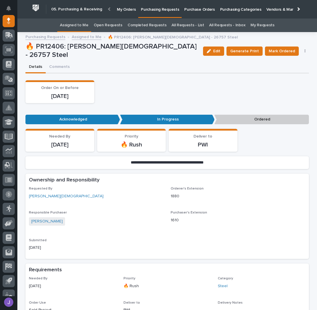
click at [77, 22] on link "Assigned to Me" at bounding box center [74, 26] width 29 height 14
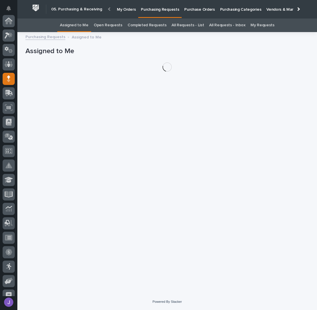
scroll to position [58, 0]
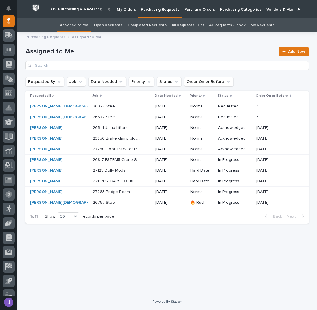
click at [59, 107] on div "[PERSON_NAME][DEMOGRAPHIC_DATA]" at bounding box center [54, 106] width 48 height 5
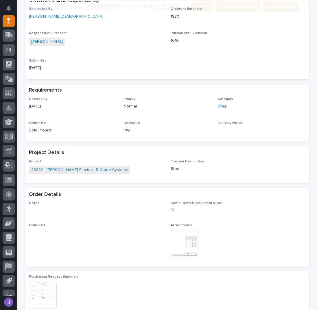
scroll to position [154, 0]
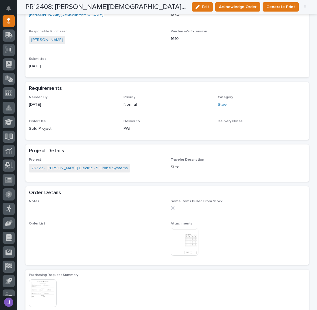
click at [177, 235] on img at bounding box center [185, 242] width 28 height 28
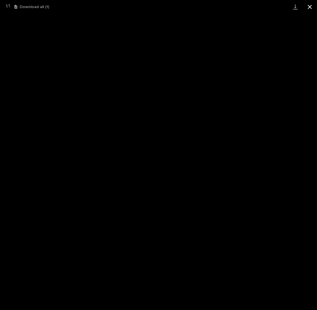
click at [308, 6] on button "Close gallery" at bounding box center [310, 7] width 14 height 14
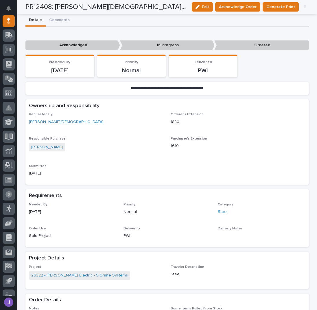
scroll to position [0, 0]
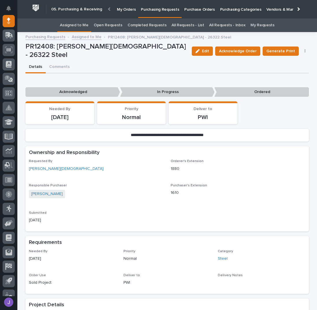
click at [240, 45] on div "Edit Acknowledge Order Generate Print Cancel Order Edit Linked PO's" at bounding box center [249, 51] width 120 height 17
click at [239, 47] on button "Acknowledge Order" at bounding box center [237, 51] width 45 height 9
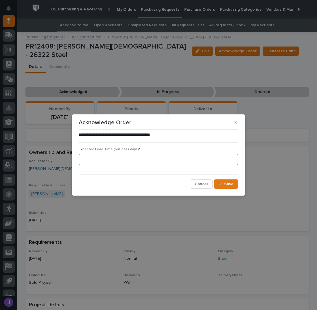
click at [110, 163] on input at bounding box center [159, 160] width 160 height 12
type input "2"
click at [229, 187] on span "Save" at bounding box center [229, 184] width 10 height 5
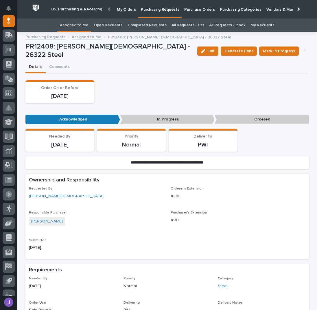
click at [87, 26] on link "Assigned to Me" at bounding box center [74, 26] width 29 height 14
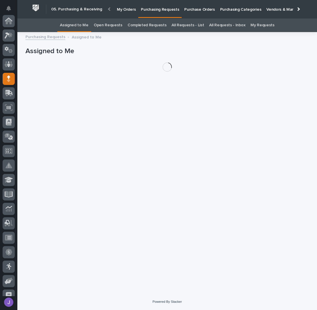
scroll to position [58, 0]
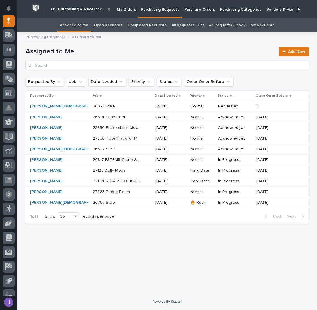
click at [116, 106] on p at bounding box center [117, 106] width 48 height 5
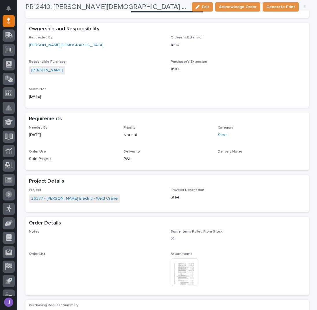
scroll to position [154, 0]
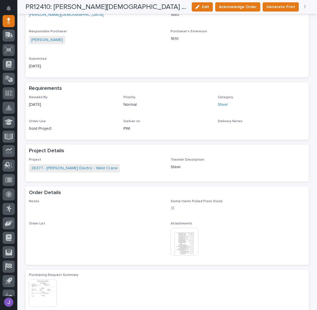
click at [184, 246] on img at bounding box center [185, 242] width 28 height 28
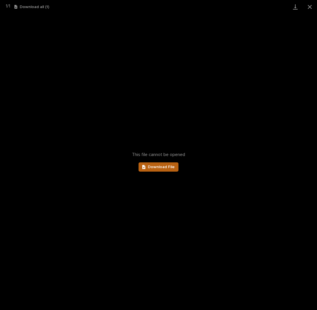
click at [177, 168] on link "Download File" at bounding box center [159, 167] width 40 height 9
click at [308, 5] on button "Close gallery" at bounding box center [310, 7] width 14 height 14
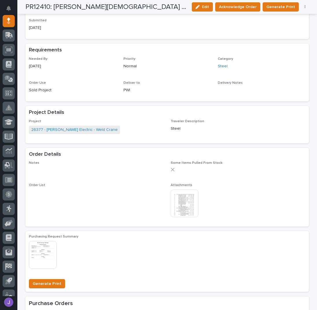
scroll to position [193, 0]
click at [173, 205] on img at bounding box center [185, 204] width 28 height 28
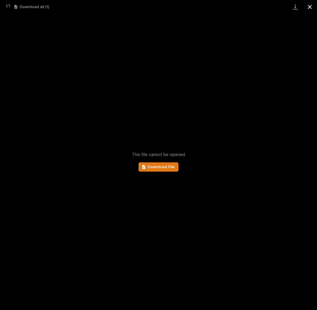
click at [307, 6] on button "Close gallery" at bounding box center [310, 7] width 14 height 14
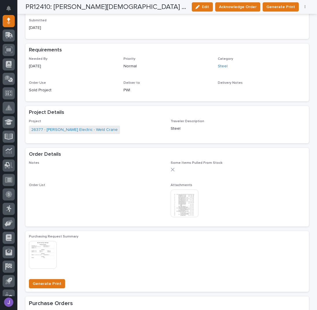
click at [191, 196] on img at bounding box center [185, 204] width 28 height 28
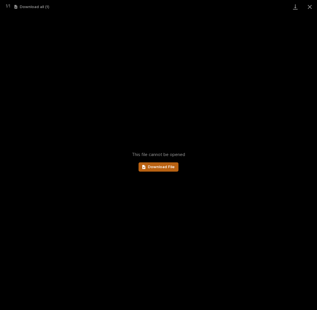
click at [174, 164] on link "Download File" at bounding box center [159, 167] width 40 height 9
click at [308, 4] on button "Close gallery" at bounding box center [310, 7] width 14 height 14
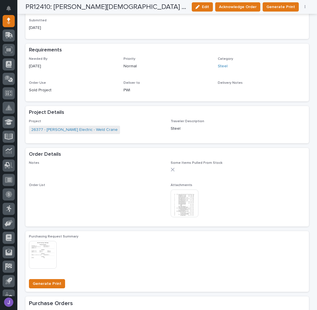
click at [188, 191] on img at bounding box center [185, 204] width 28 height 28
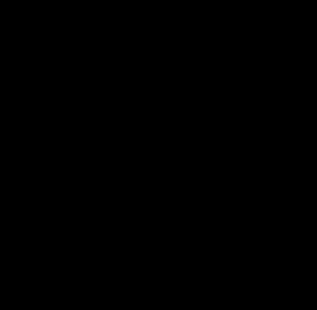
click at [187, 191] on div "This file cannot be opened Download File" at bounding box center [158, 162] width 317 height 297
click at [171, 163] on link "Download File" at bounding box center [159, 167] width 40 height 9
click at [307, 6] on button "Close gallery" at bounding box center [310, 7] width 14 height 14
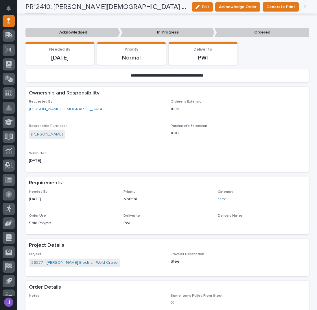
scroll to position [0, 0]
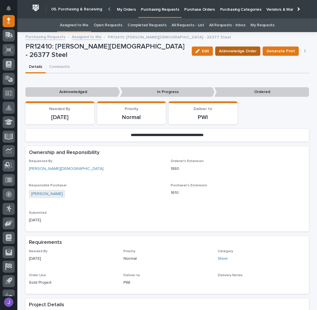
click at [233, 54] on span "Acknowledge Order" at bounding box center [238, 51] width 38 height 7
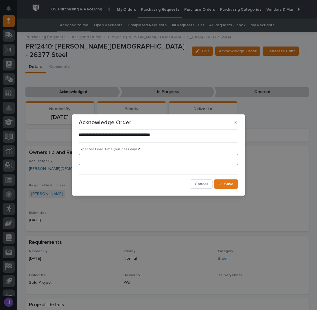
click at [137, 162] on input at bounding box center [159, 160] width 160 height 12
type input "0"
click at [222, 183] on icon "button" at bounding box center [219, 184] width 3 height 4
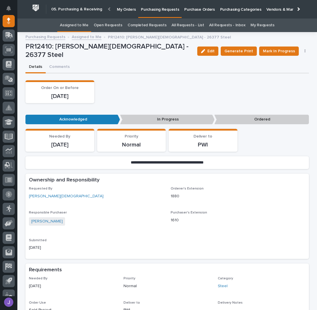
click at [91, 25] on div "Assigned to Me" at bounding box center [74, 26] width 34 height 14
click at [86, 25] on link "Assigned to Me" at bounding box center [74, 26] width 29 height 14
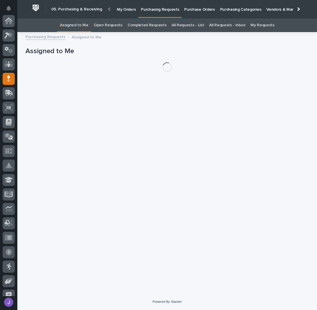
scroll to position [58, 0]
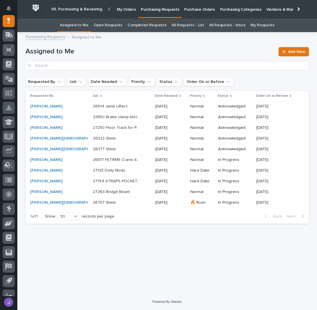
click at [66, 117] on div "[PERSON_NAME]" at bounding box center [54, 117] width 48 height 5
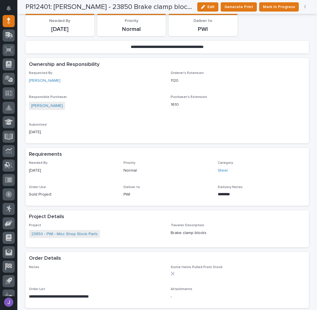
scroll to position [193, 0]
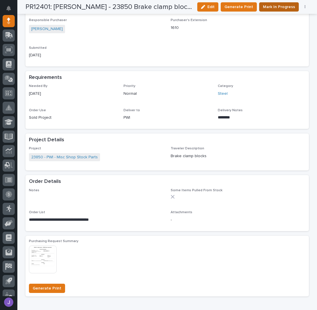
click at [273, 7] on span "Mark In Progress" at bounding box center [279, 6] width 32 height 7
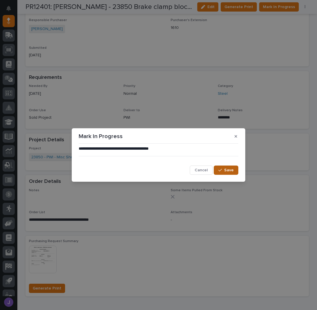
click at [230, 170] on span "Save" at bounding box center [229, 170] width 10 height 5
